Goal: Check status: Check status

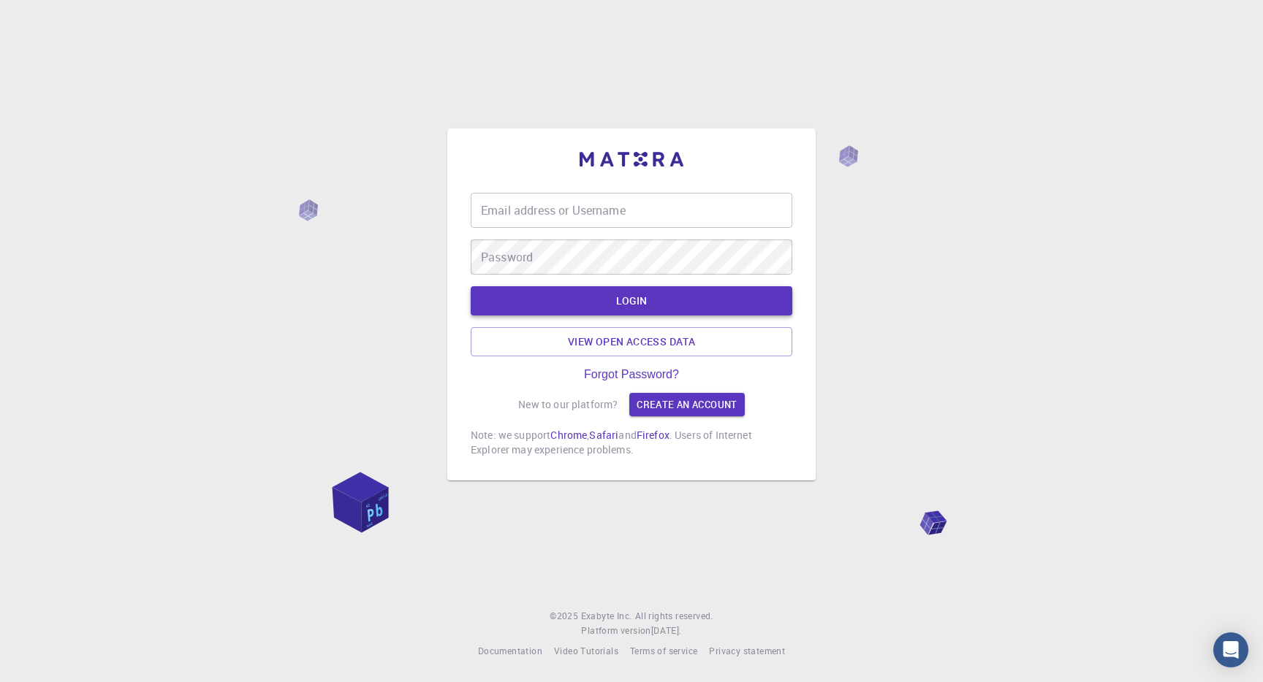
type input "[EMAIL_ADDRESS][DOMAIN_NAME]"
click at [718, 300] on button "LOGIN" at bounding box center [632, 300] width 322 height 29
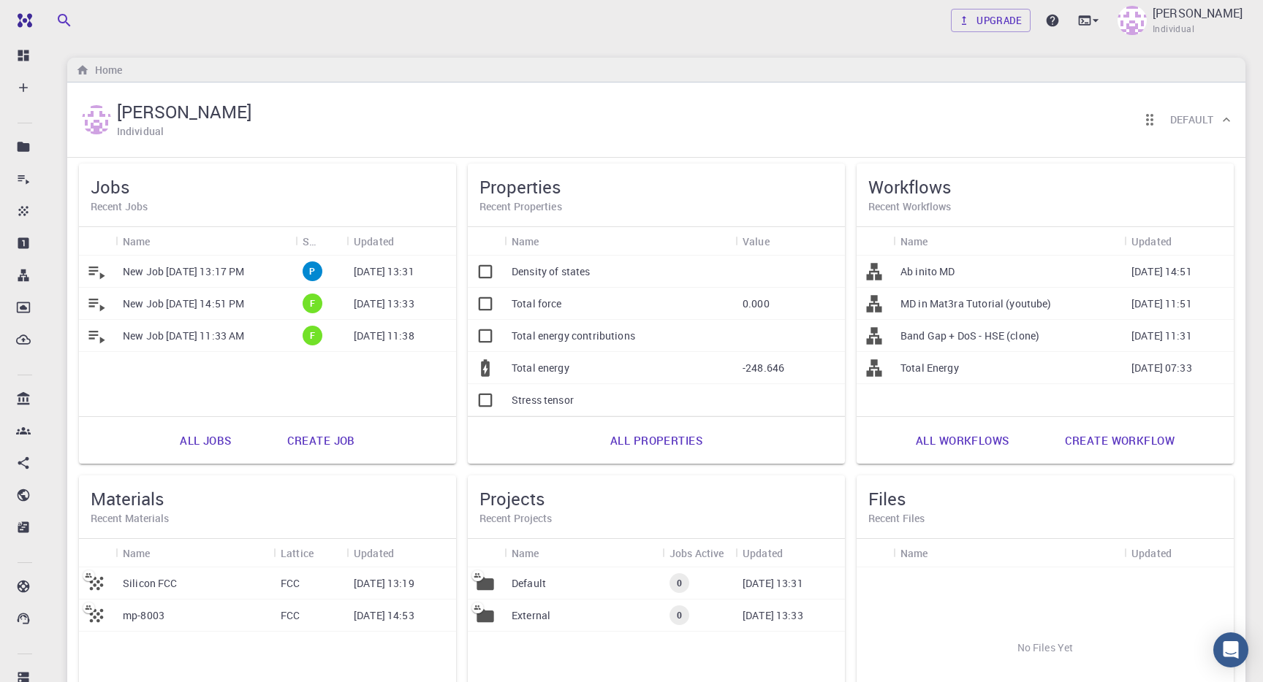
click at [244, 270] on p "New Job [DATE] 13:17 PM" at bounding box center [183, 272] width 121 height 15
click at [197, 310] on p "New Job [DATE] 14:51 PM" at bounding box center [183, 304] width 121 height 15
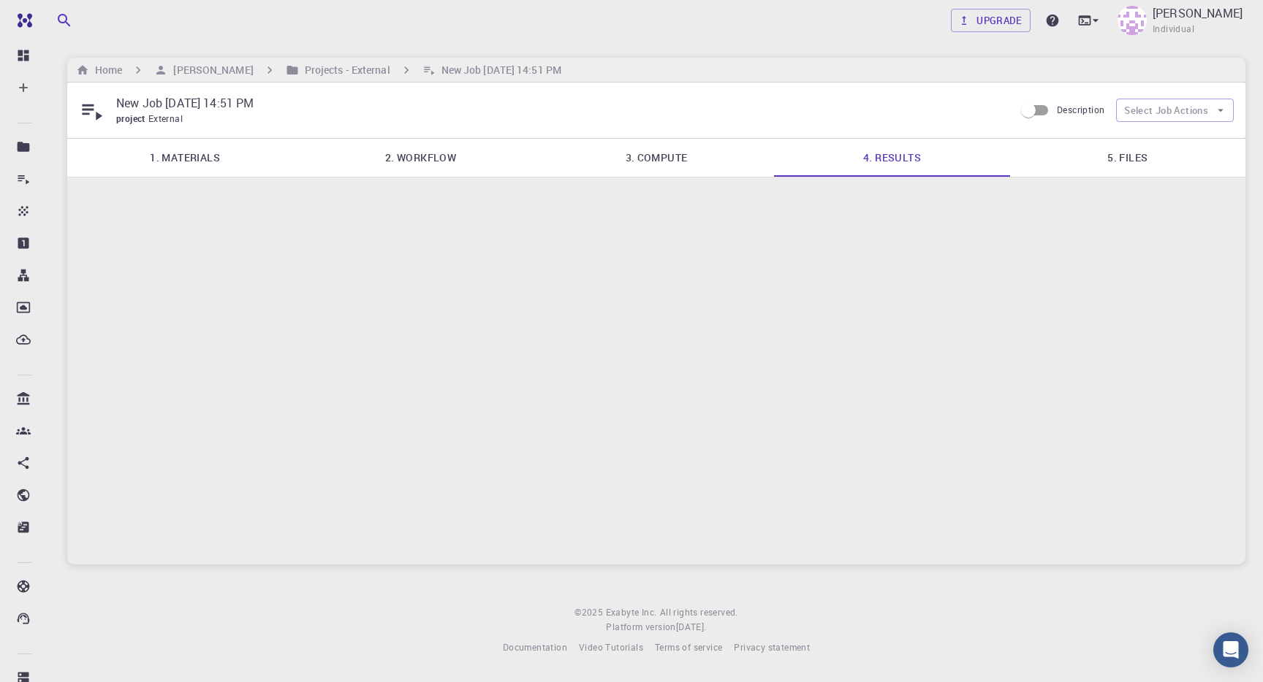
click at [664, 158] on link "3. Compute" at bounding box center [656, 158] width 235 height 38
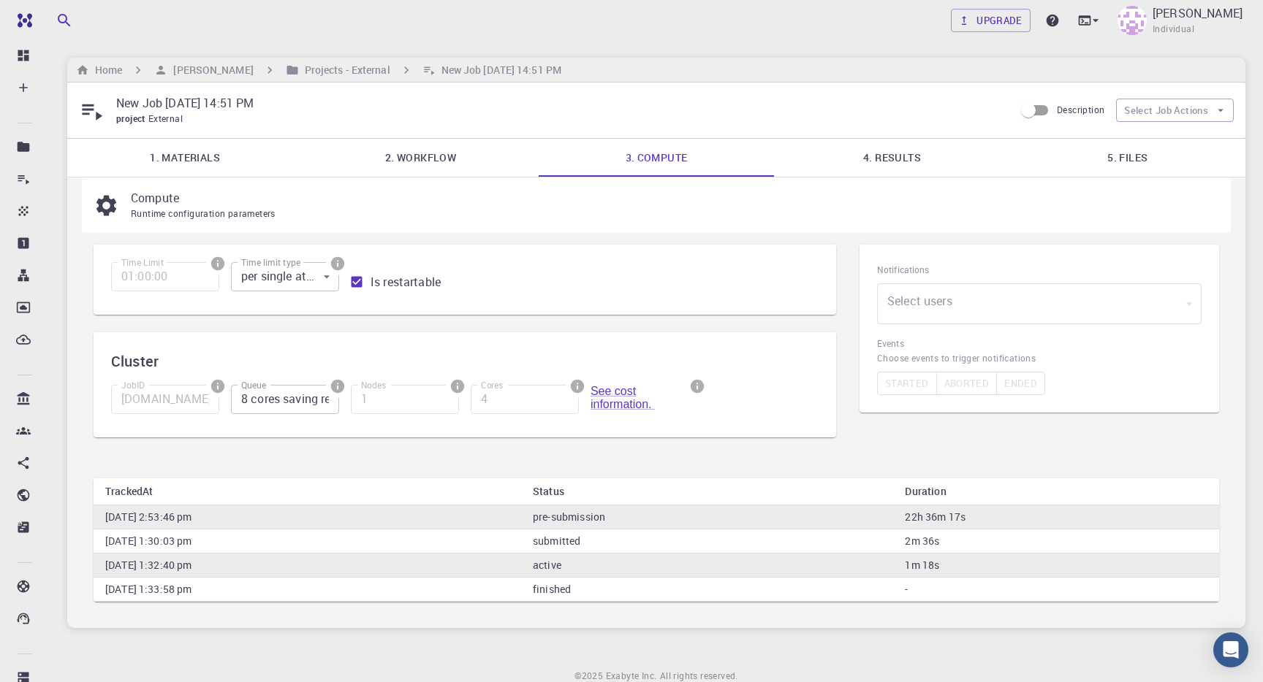
click at [842, 168] on link "4. Results" at bounding box center [891, 158] width 235 height 38
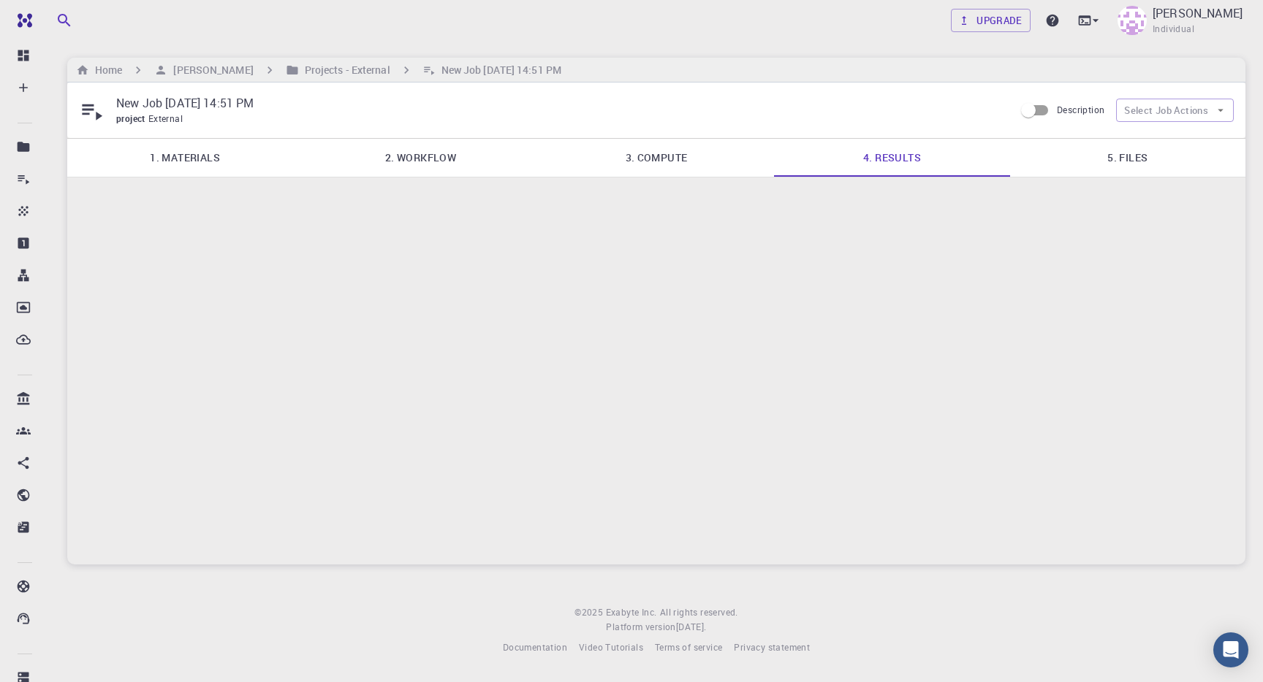
click at [1152, 162] on link "5. Files" at bounding box center [1127, 158] width 235 height 38
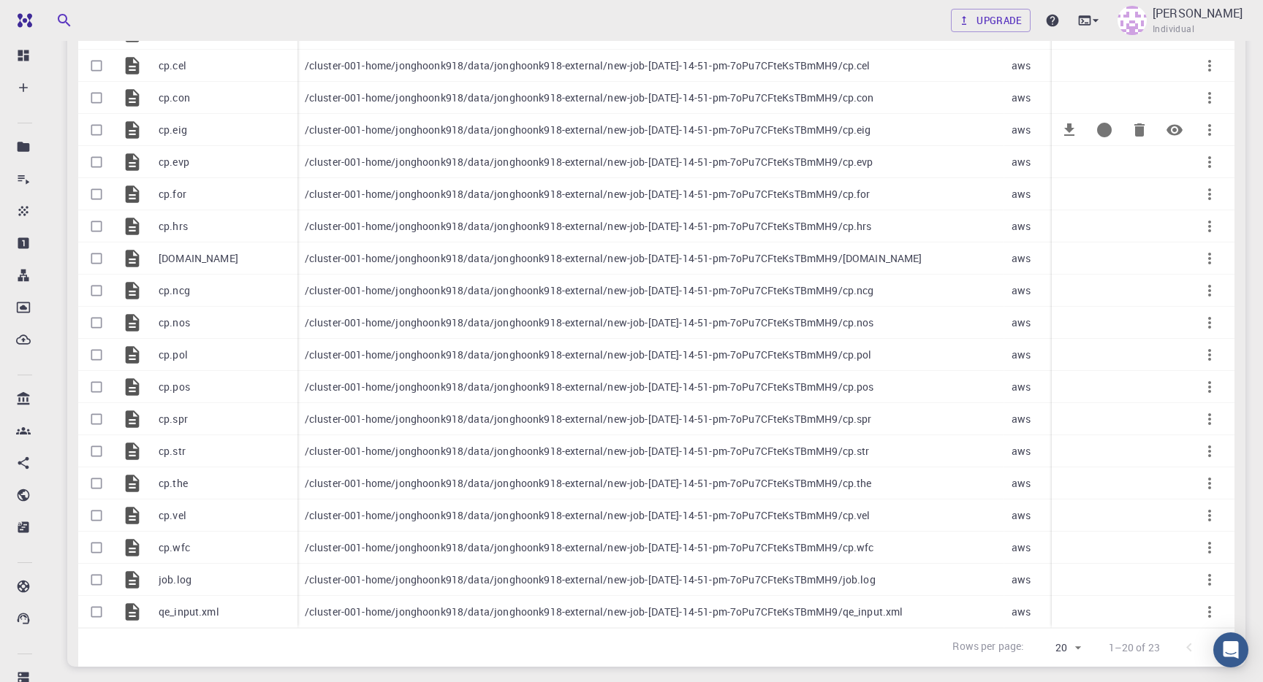
scroll to position [403, 0]
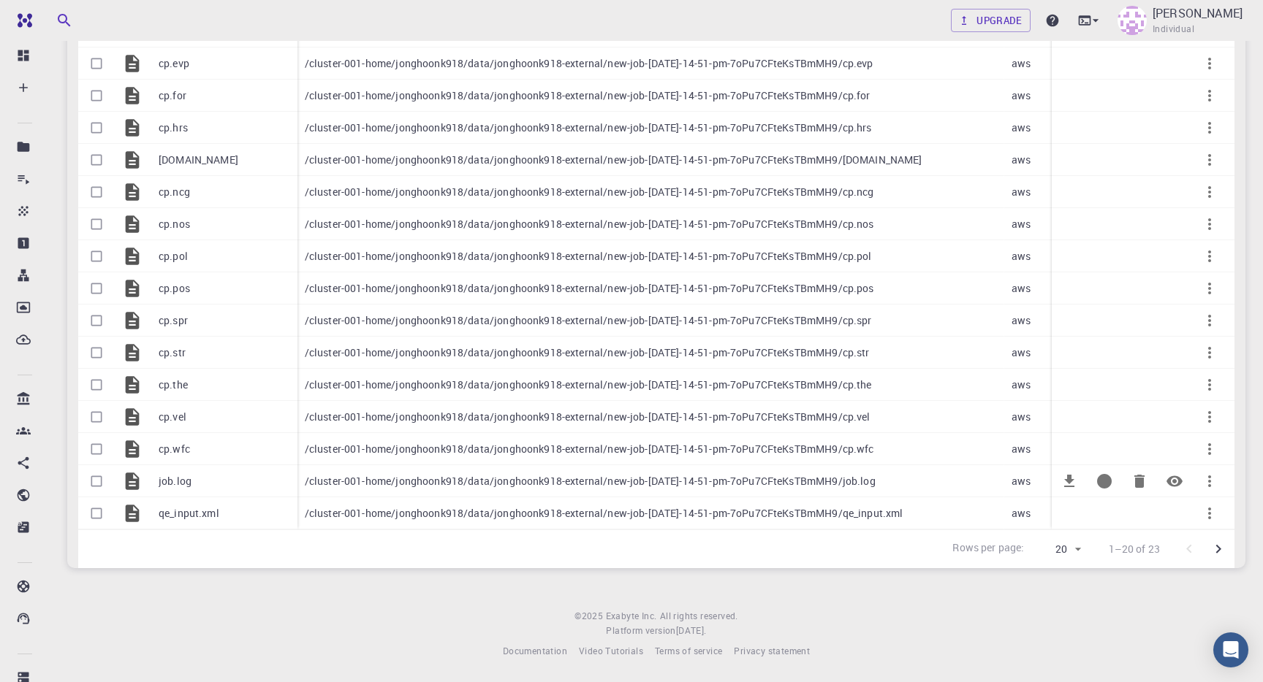
click at [667, 474] on p "/cluster-001-home/jonghoonk918/data/jonghoonk918-external/new-job-[DATE]-14-51-…" at bounding box center [590, 481] width 571 height 15
click at [829, 18] on div "Upgrade [PERSON_NAME] Individual" at bounding box center [656, 20] width 1213 height 38
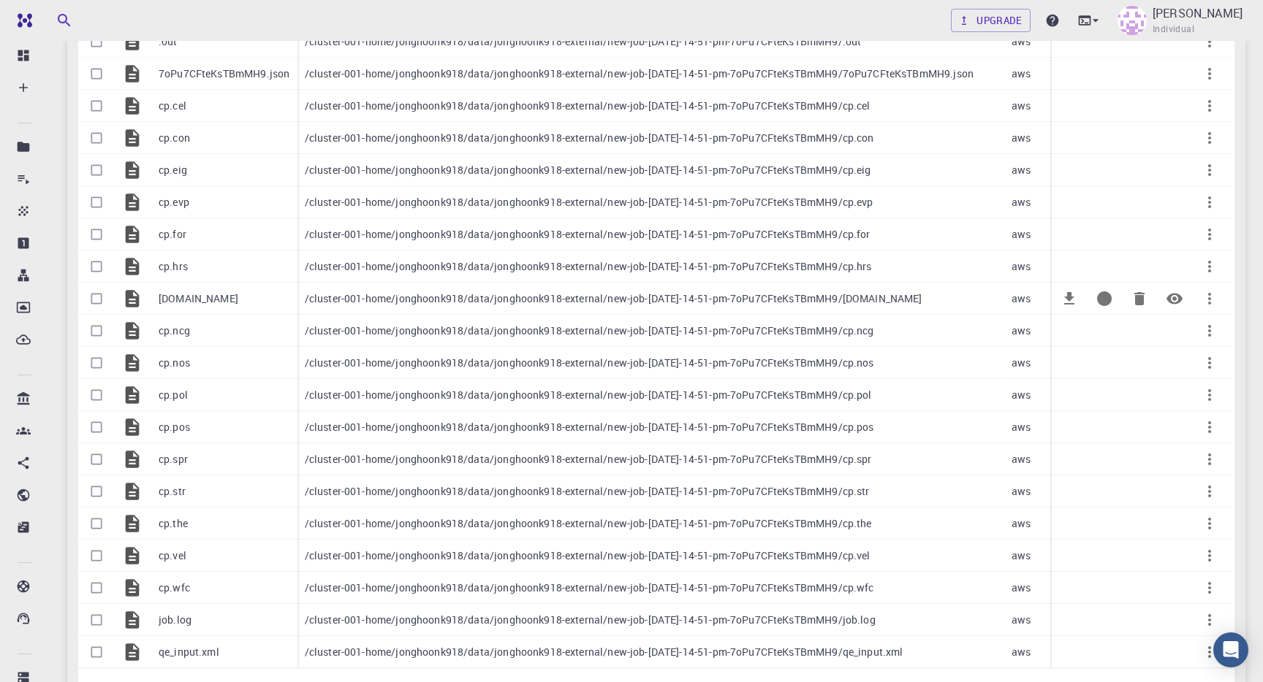
scroll to position [0, 0]
